Goal: Task Accomplishment & Management: Use online tool/utility

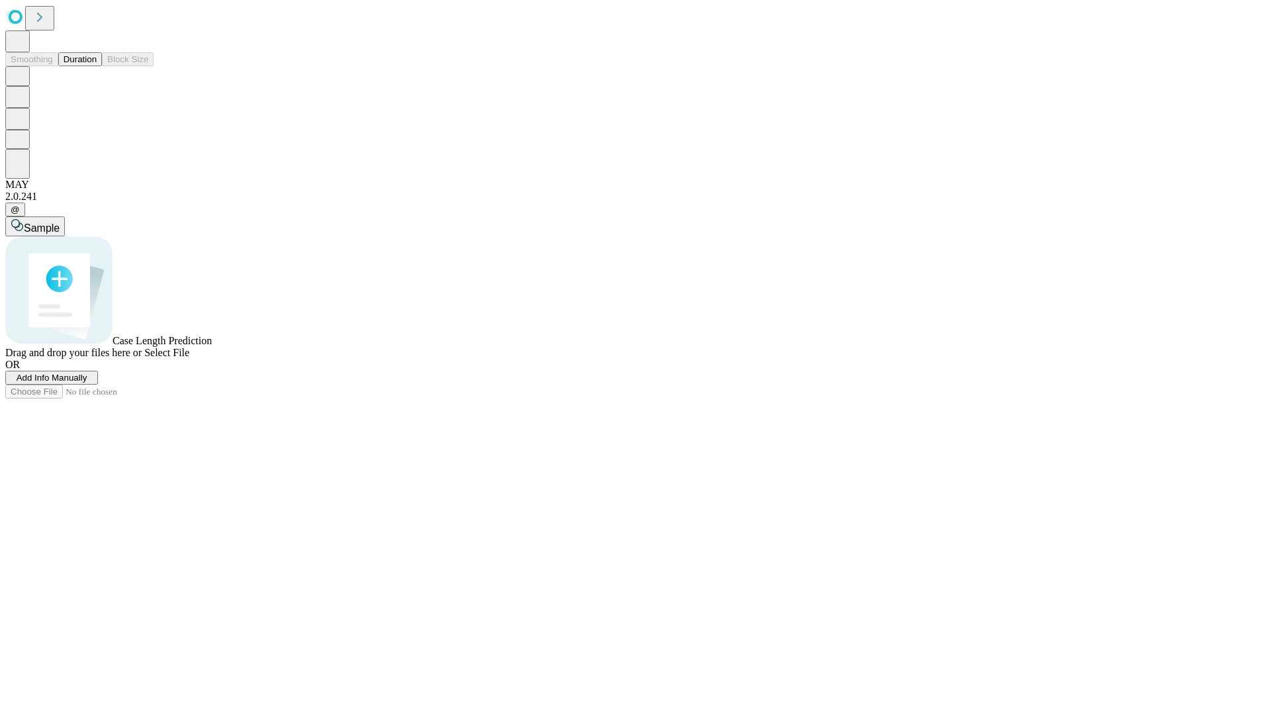
click at [97, 66] on button "Duration" at bounding box center [80, 59] width 44 height 14
click at [189, 358] on span "Select File" at bounding box center [166, 352] width 45 height 11
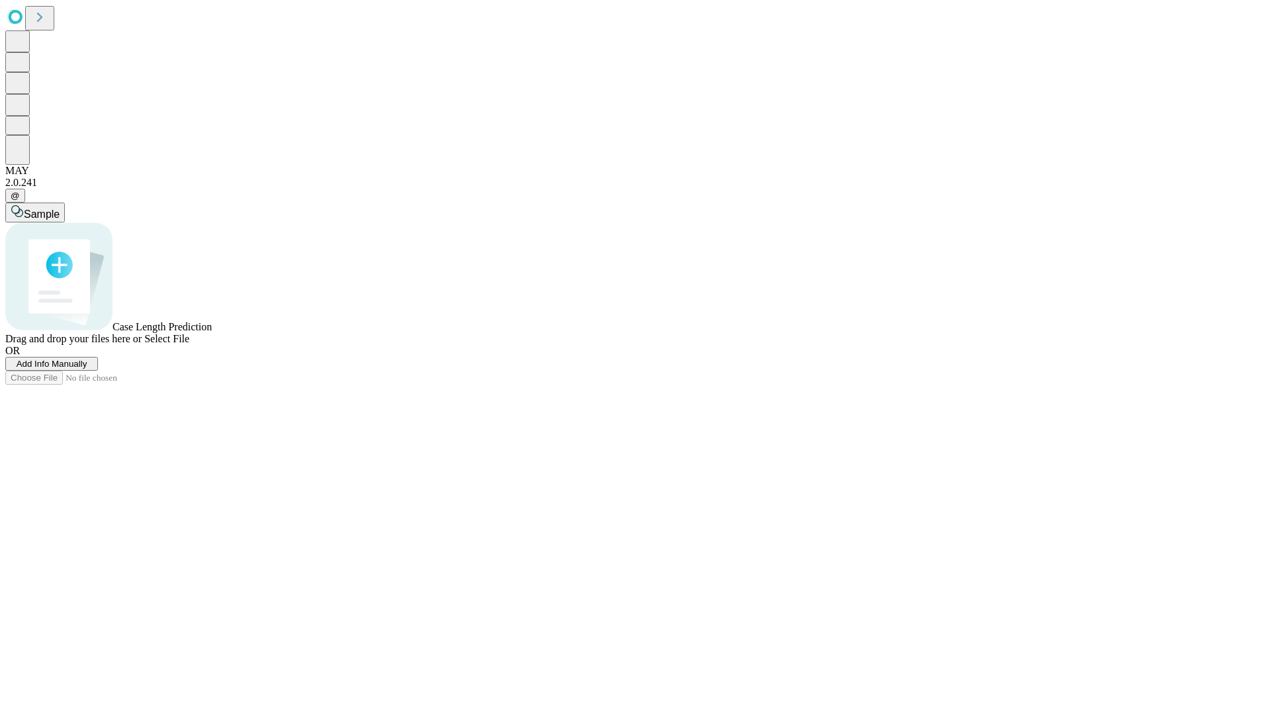
click at [189, 344] on span "Select File" at bounding box center [166, 338] width 45 height 11
